Goal: Find specific page/section: Find specific page/section

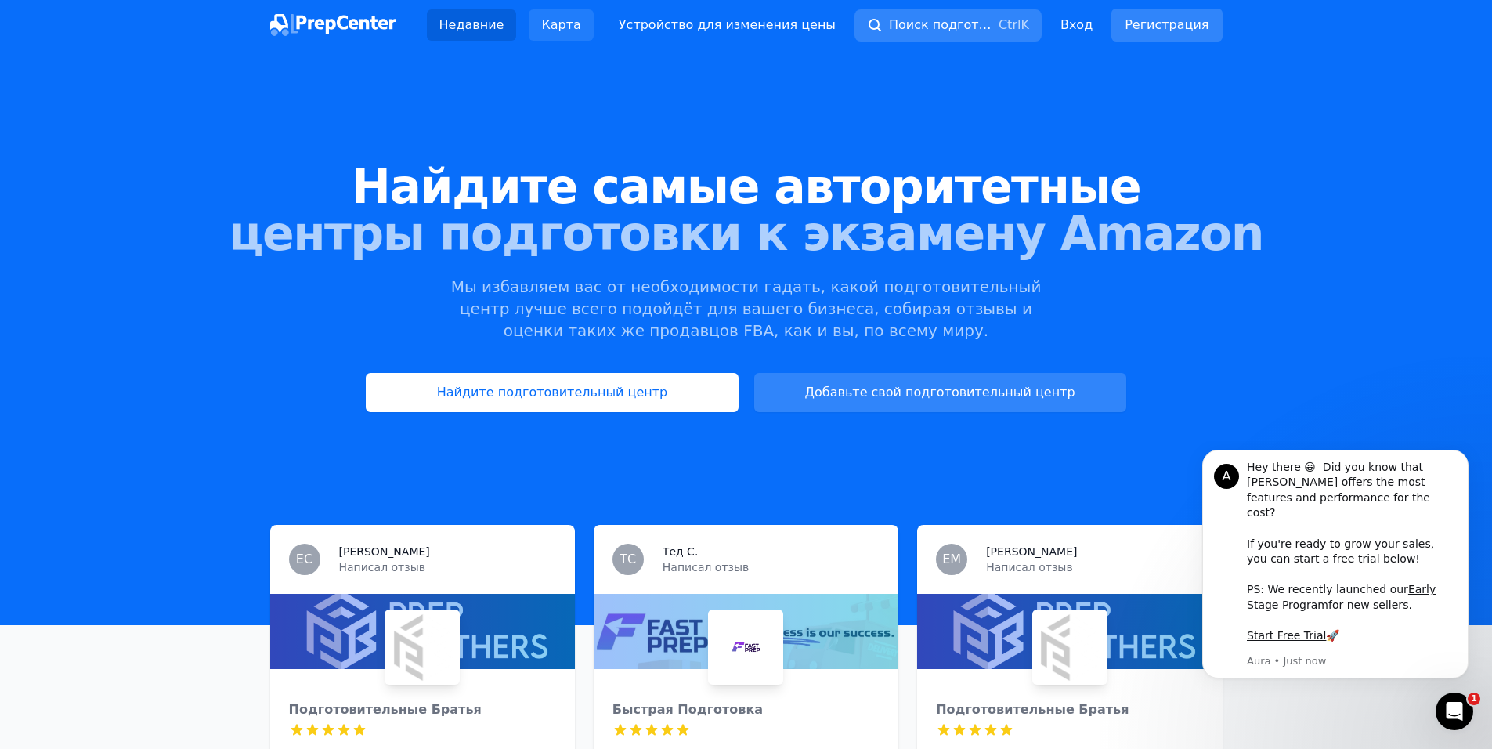
click at [558, 23] on ya-tr-span "Карта" at bounding box center [560, 24] width 39 height 15
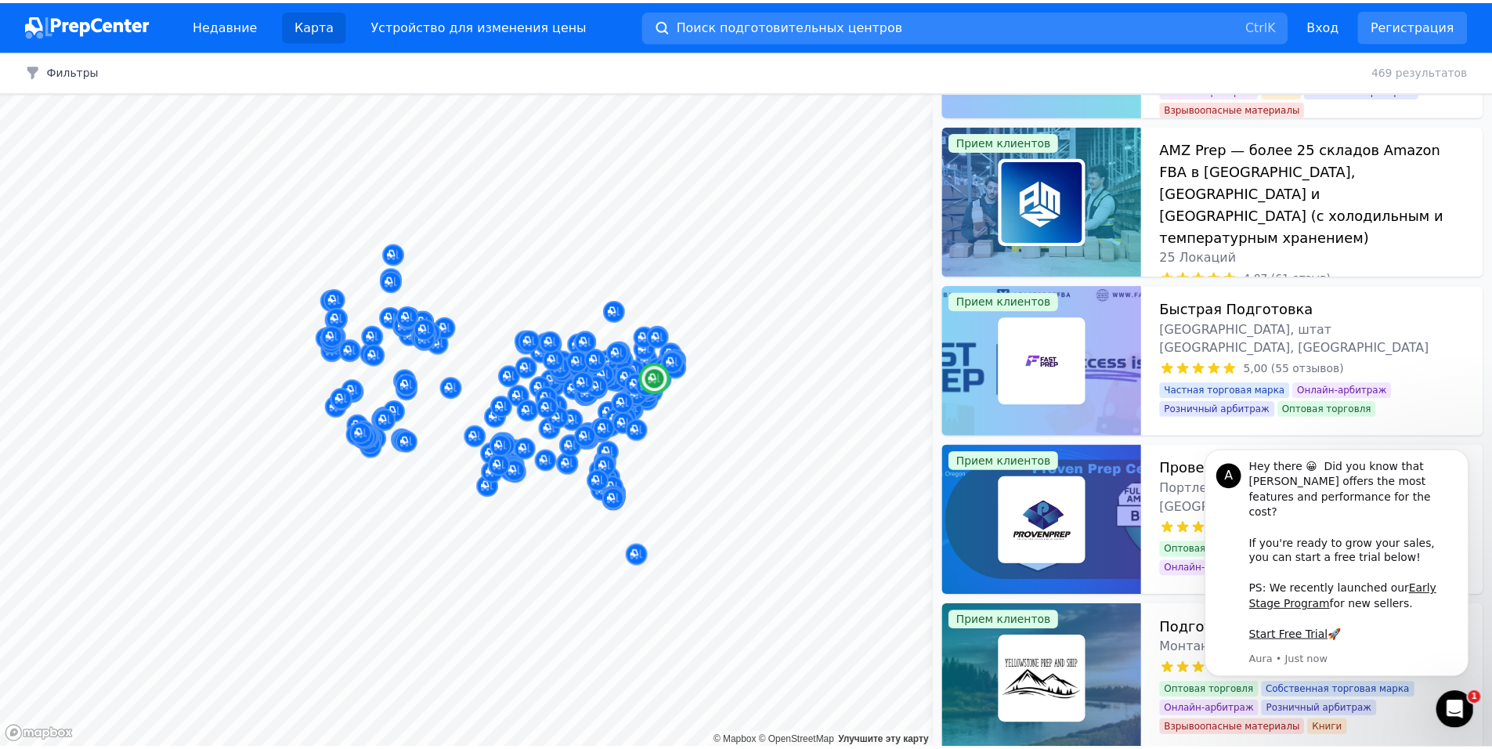
scroll to position [470, 0]
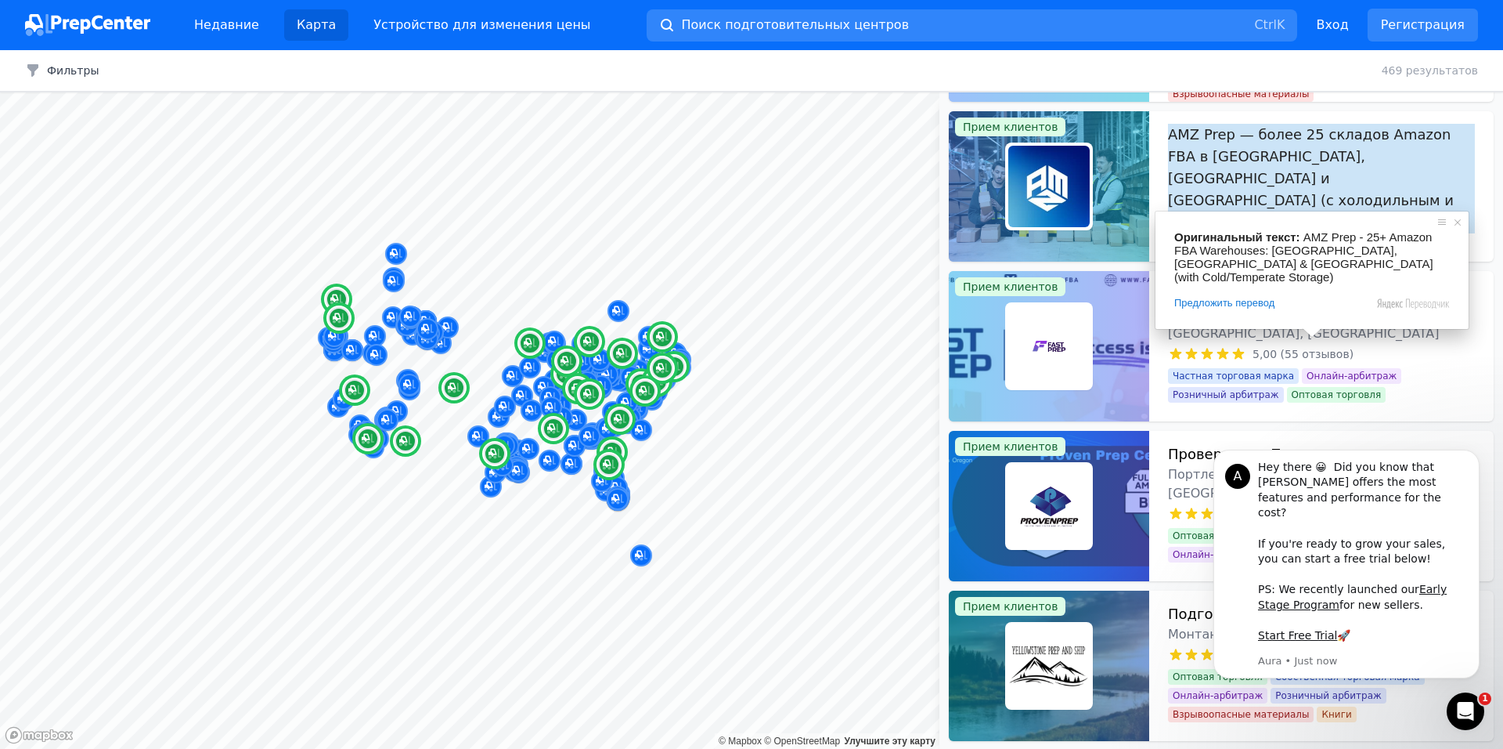
click at [1320, 193] on ya-tr-span "AMZ Prep — более 25 складов Amazon FBA в [GEOGRAPHIC_DATA], [GEOGRAPHIC_DATA] и…" at bounding box center [1321, 179] width 307 height 110
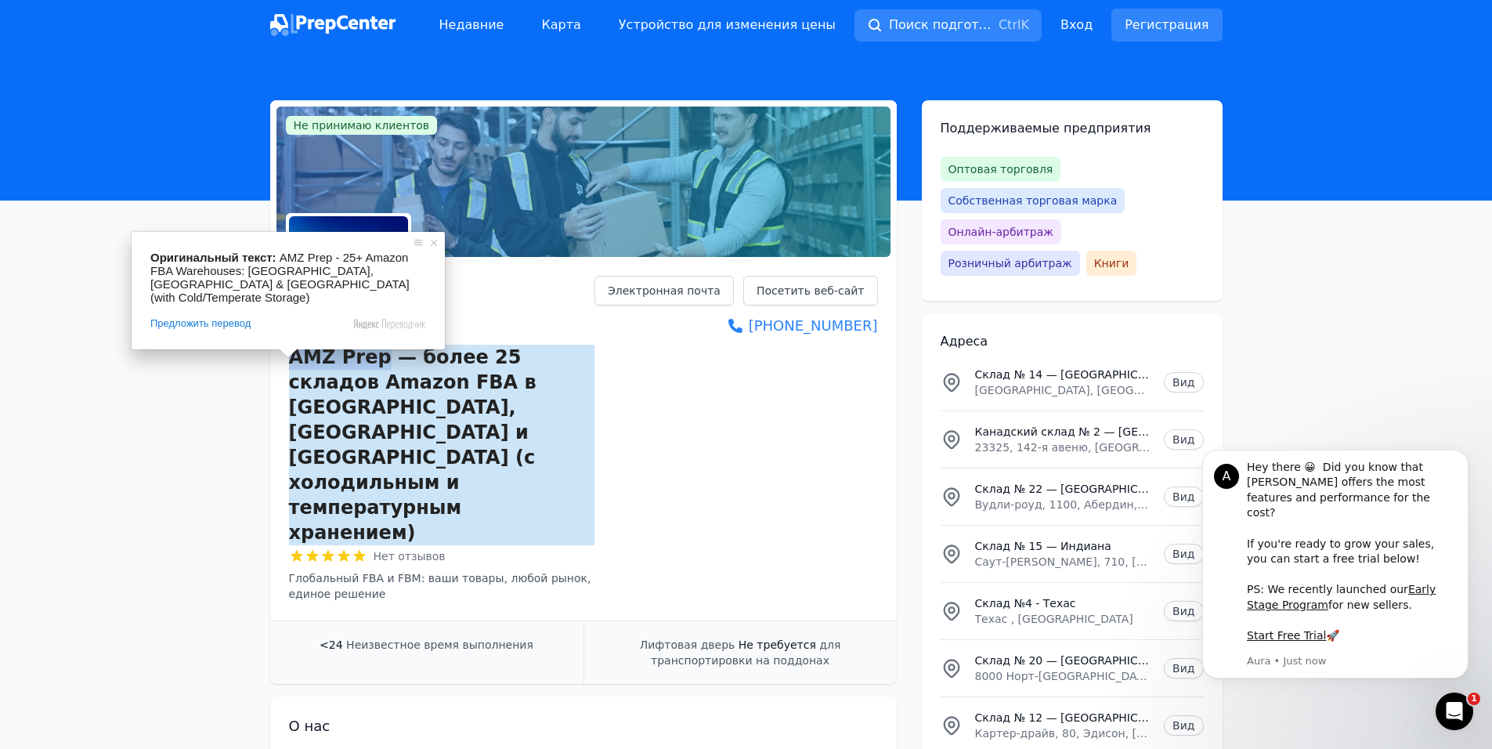
drag, startPoint x: 283, startPoint y: 352, endPoint x: 375, endPoint y: 354, distance: 91.6
click at [375, 354] on div "AMZ Prep — более 25 складов Amazon FBA в [GEOGRAPHIC_DATA], [GEOGRAPHIC_DATA] и…" at bounding box center [583, 441] width 626 height 357
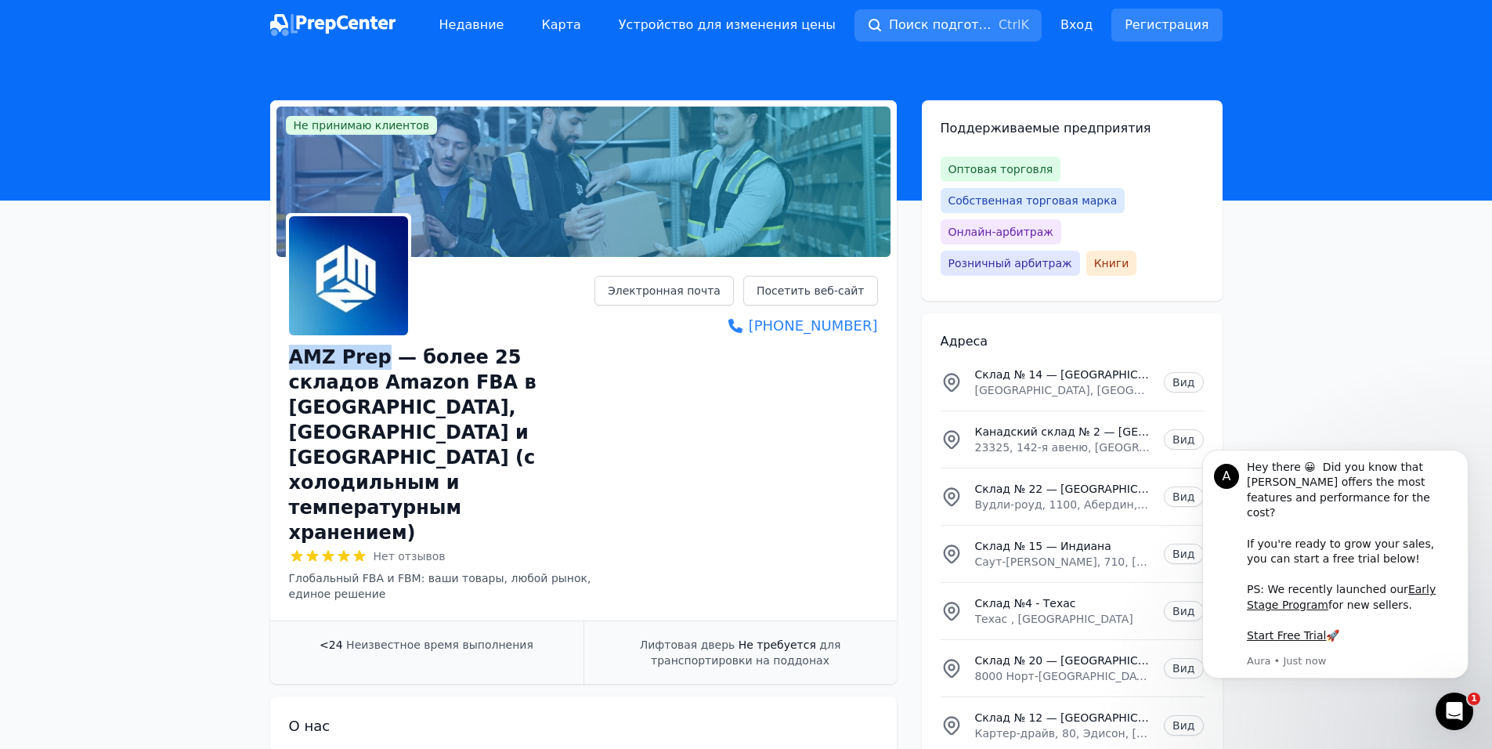
copy ya-tr-span "AMZ Prep"
